Goal: Information Seeking & Learning: Learn about a topic

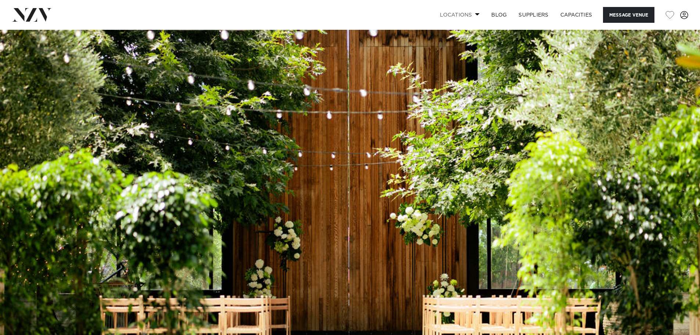
click at [443, 18] on link "Locations" at bounding box center [459, 15] width 51 height 16
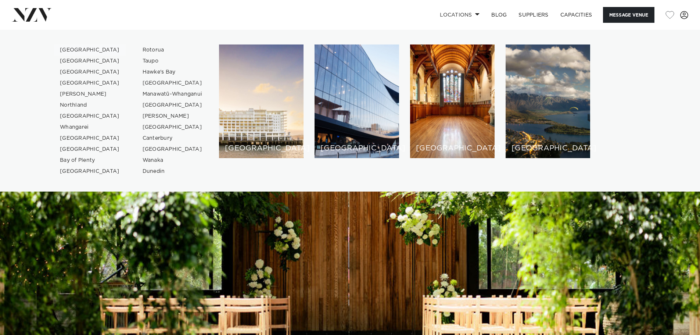
click at [75, 49] on link "[GEOGRAPHIC_DATA]" at bounding box center [90, 49] width 72 height 11
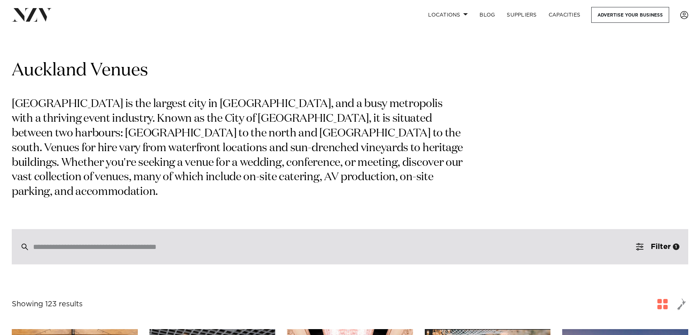
click at [91, 239] on div at bounding box center [350, 246] width 676 height 35
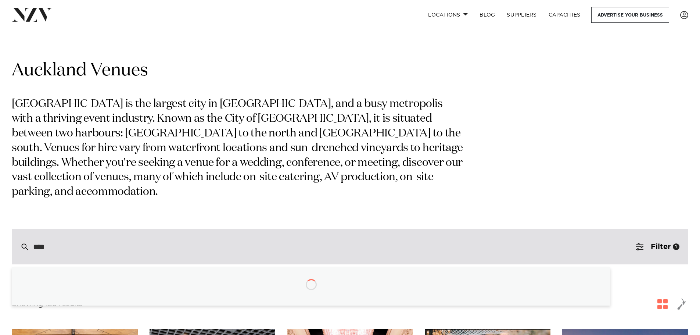
type input "*****"
type input "**********"
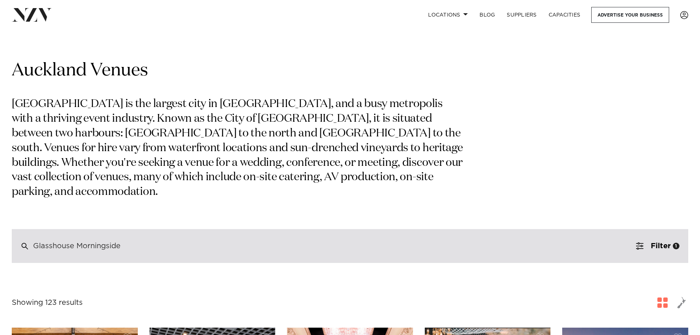
drag, startPoint x: 74, startPoint y: 233, endPoint x: 195, endPoint y: 242, distance: 121.6
click at [195, 242] on div "Glasshouse Morningside" at bounding box center [350, 246] width 676 height 34
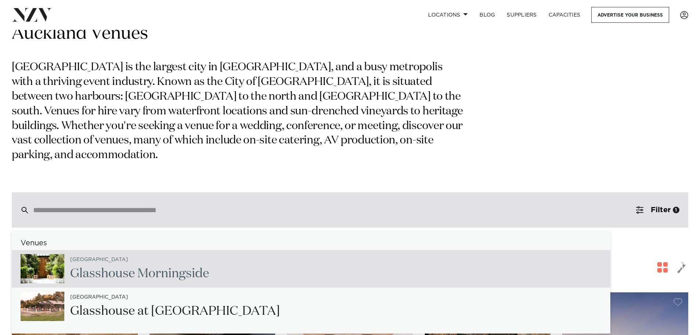
scroll to position [73, 0]
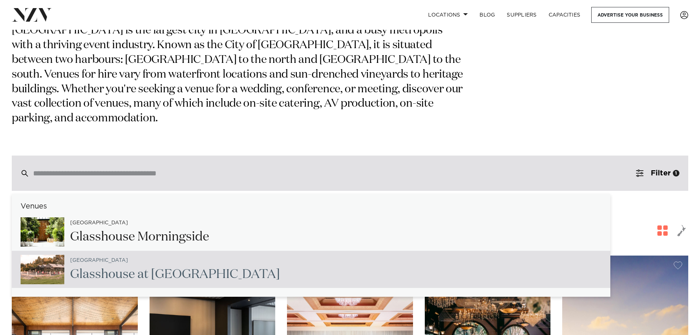
click at [144, 266] on h2 "Glasshouse at Aotea Farm" at bounding box center [175, 274] width 210 height 17
type input "**********"
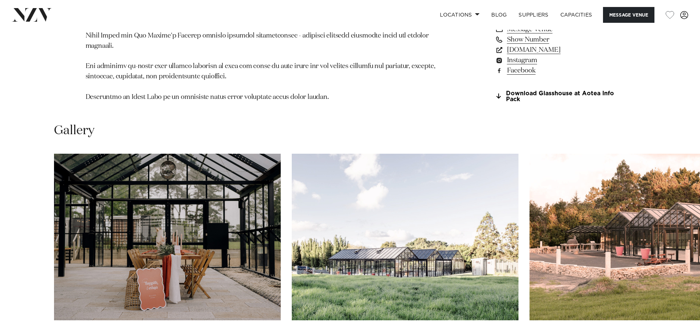
scroll to position [771, 0]
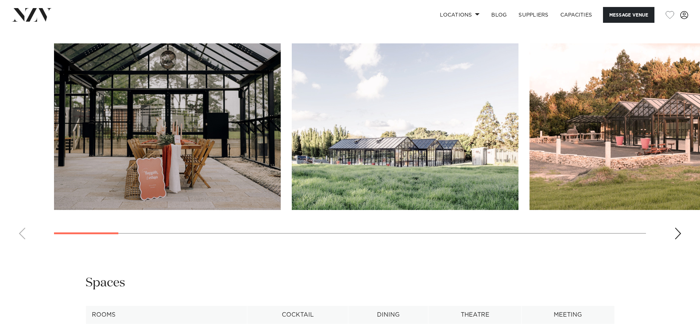
click at [217, 127] on img "1 / 23" at bounding box center [167, 126] width 227 height 166
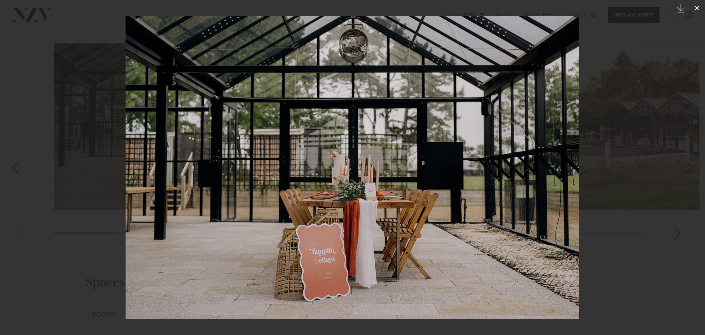
click at [695, 7] on icon at bounding box center [697, 8] width 9 height 9
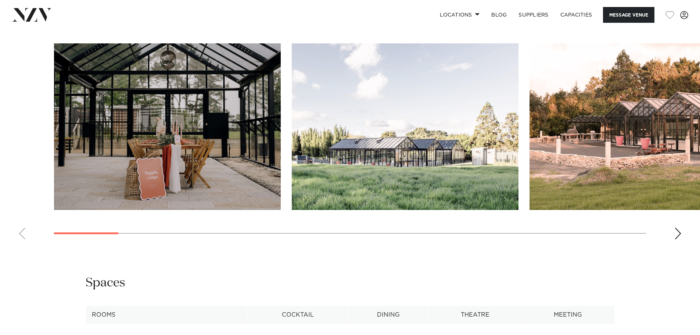
click at [428, 119] on img "2 / 23" at bounding box center [405, 126] width 227 height 166
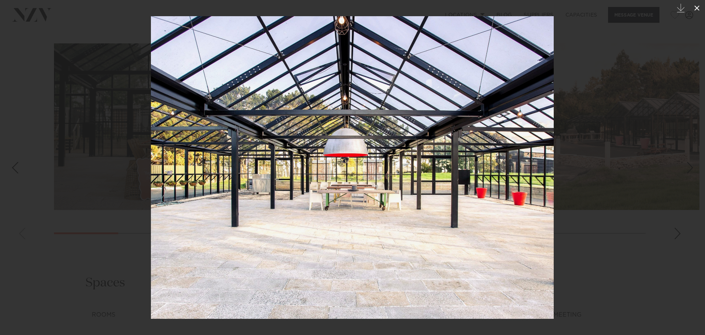
click at [694, 8] on icon at bounding box center [697, 8] width 9 height 9
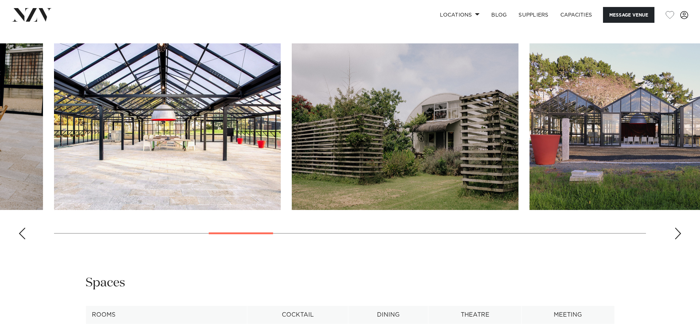
scroll to position [477, 0]
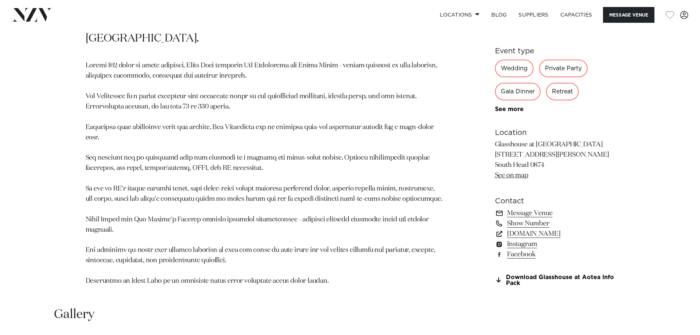
drag, startPoint x: 29, startPoint y: 14, endPoint x: 36, endPoint y: 4, distance: 12.0
click at [29, 14] on img at bounding box center [32, 14] width 40 height 13
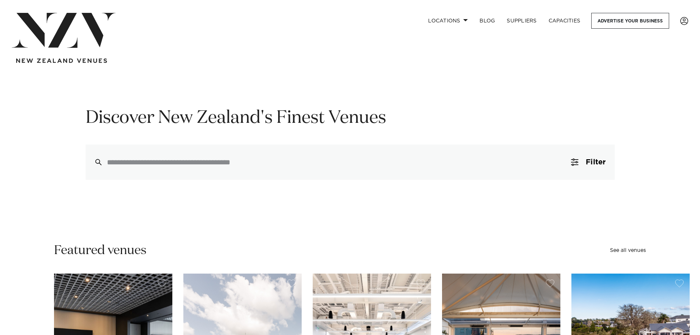
click at [41, 160] on div "Discover New Zealand's Finest Venues Filter 0 Filters Search Type Venue Supplie…" at bounding box center [349, 143] width 625 height 73
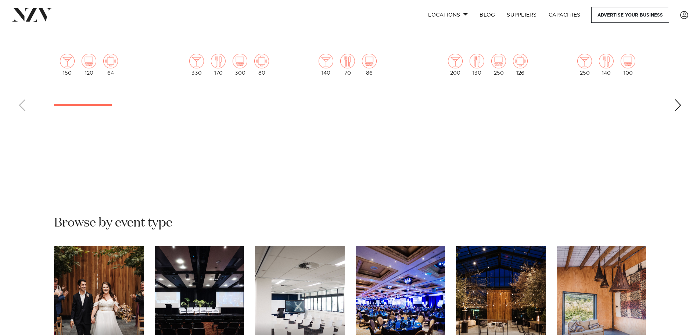
scroll to position [624, 0]
